Goal: Navigation & Orientation: Go to known website

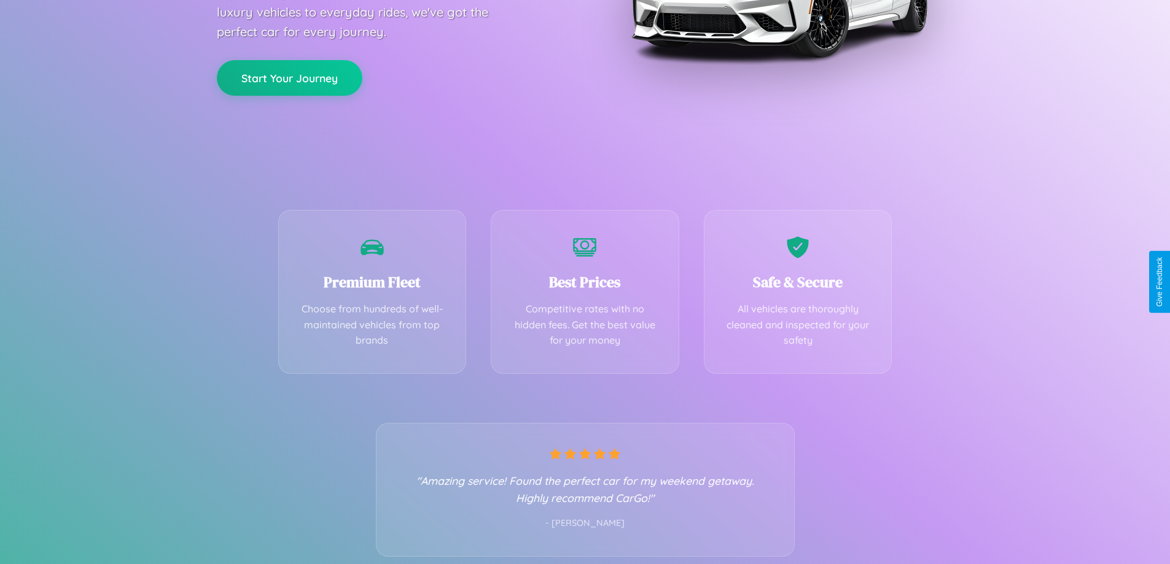
scroll to position [242, 0]
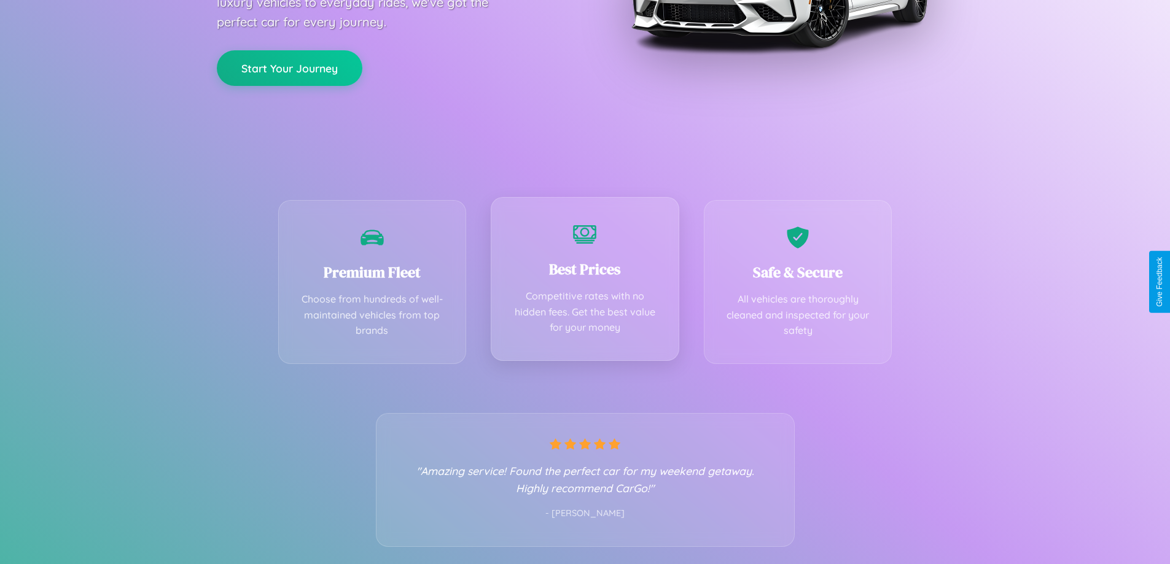
click at [585, 282] on div "Best Prices Competitive rates with no hidden fees. Get the best value for your …" at bounding box center [585, 279] width 189 height 164
click at [289, 67] on button "Start Your Journey" at bounding box center [290, 67] width 146 height 36
click at [289, 66] on button "Start Your Journey" at bounding box center [290, 67] width 146 height 36
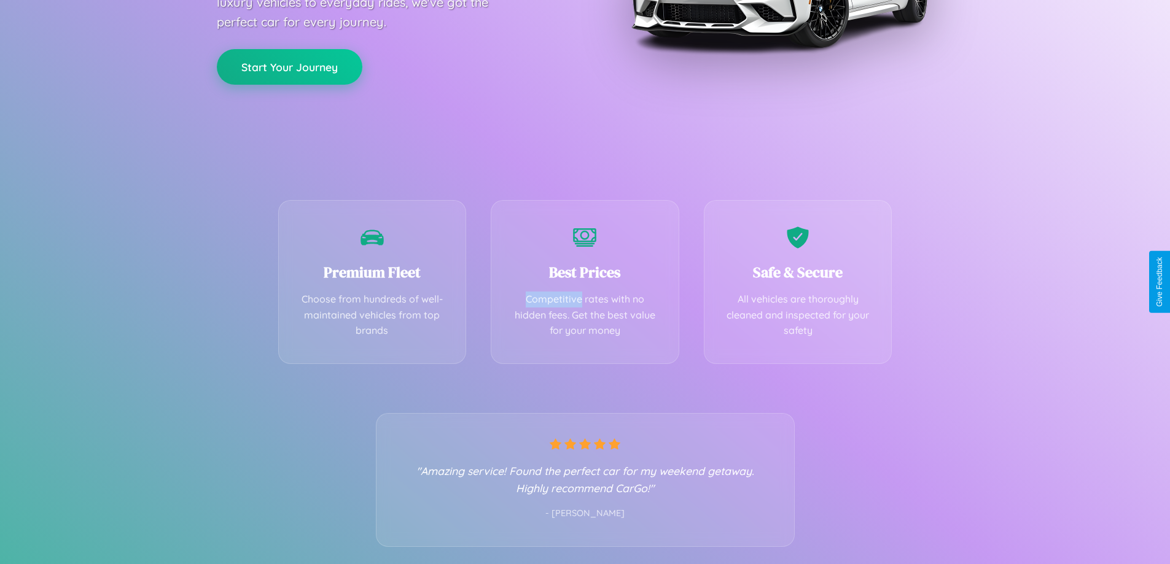
click at [289, 66] on button "Start Your Journey" at bounding box center [290, 67] width 146 height 36
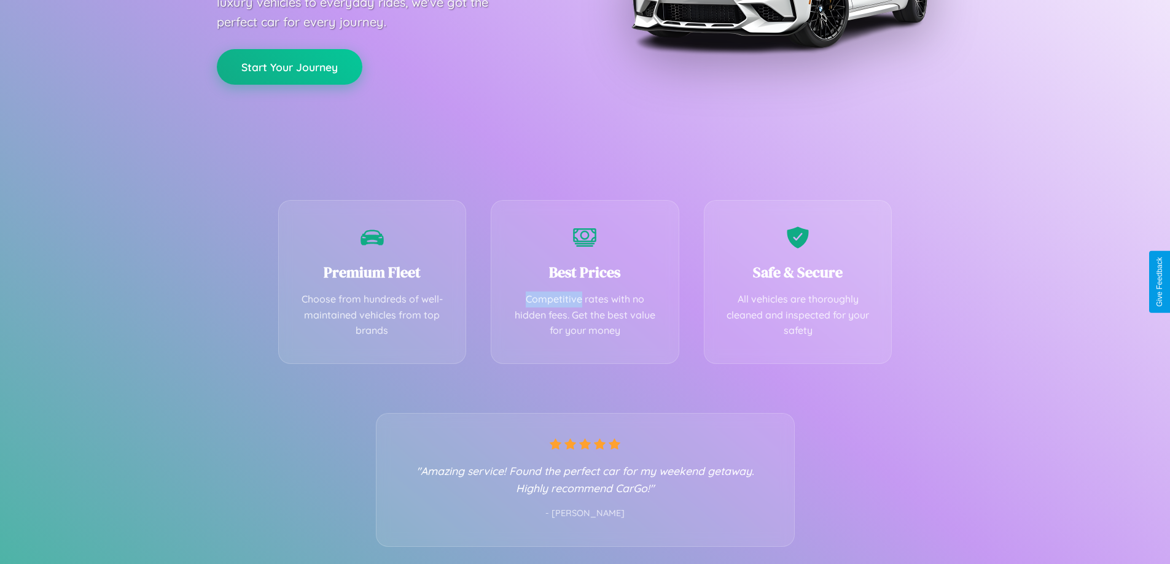
click at [289, 66] on button "Start Your Journey" at bounding box center [290, 67] width 146 height 36
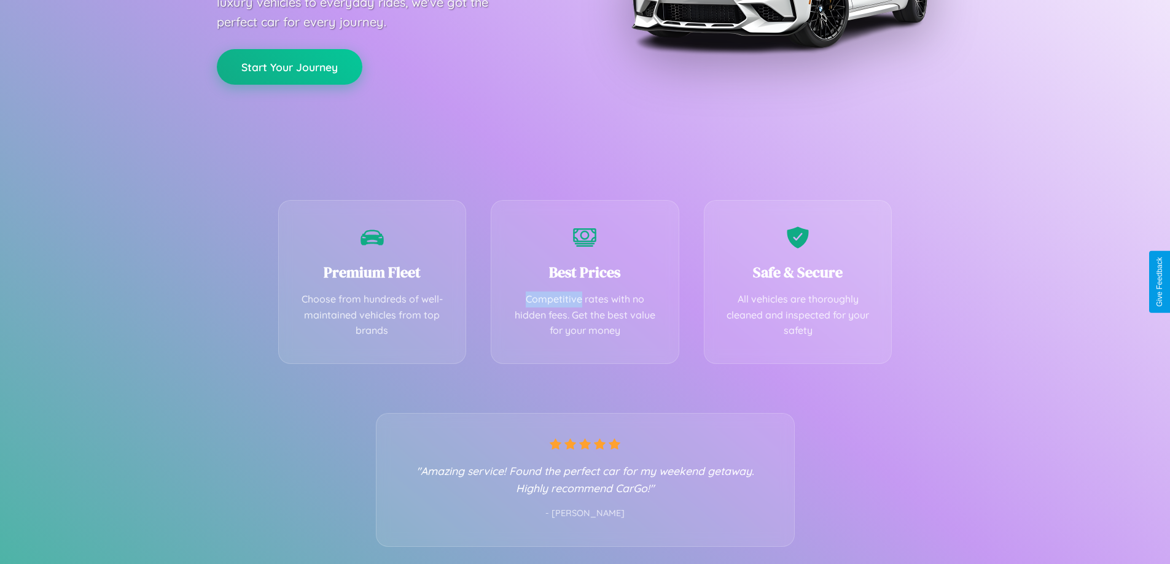
click at [289, 66] on button "Start Your Journey" at bounding box center [290, 67] width 146 height 36
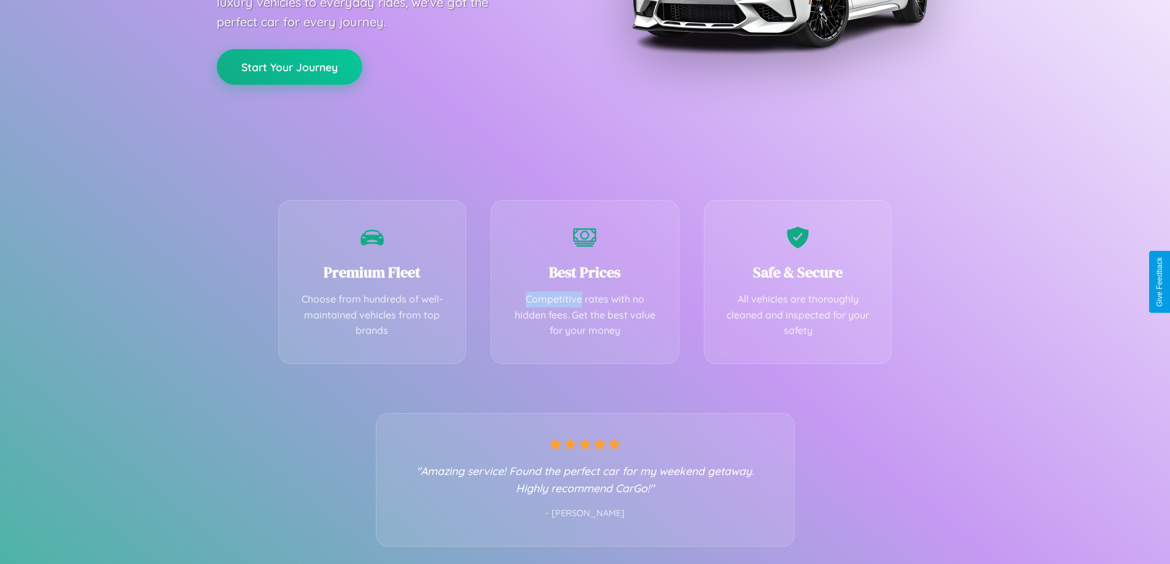
click at [289, 66] on button "Start Your Journey" at bounding box center [290, 67] width 146 height 36
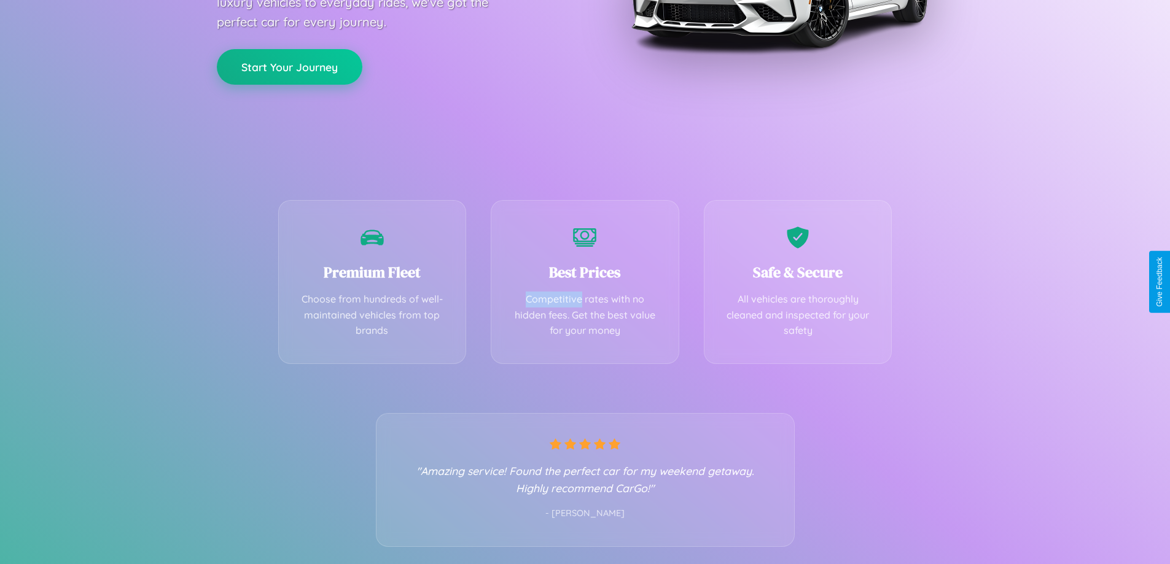
click at [289, 66] on button "Start Your Journey" at bounding box center [290, 67] width 146 height 36
